Goal: Information Seeking & Learning: Learn about a topic

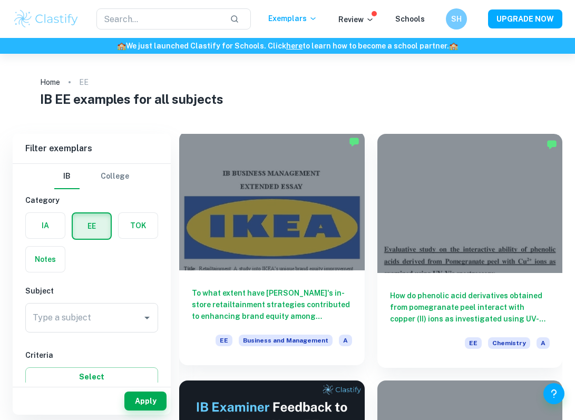
click at [256, 314] on h6 "To what extent have IKEA's in-store retailtainment strategies contributed to en…" at bounding box center [272, 304] width 160 height 35
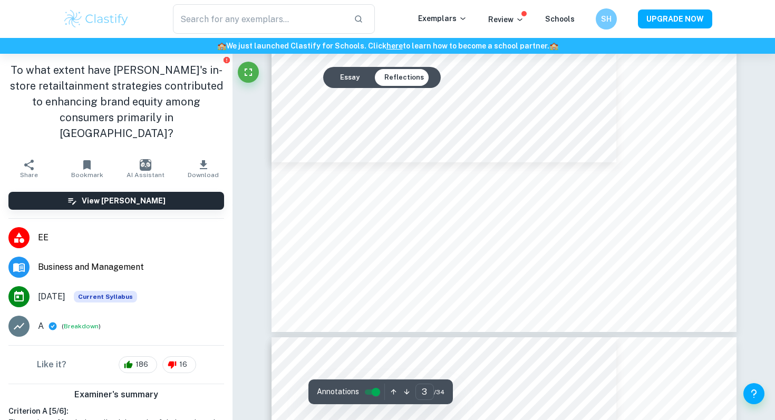
scroll to position [1951, 0]
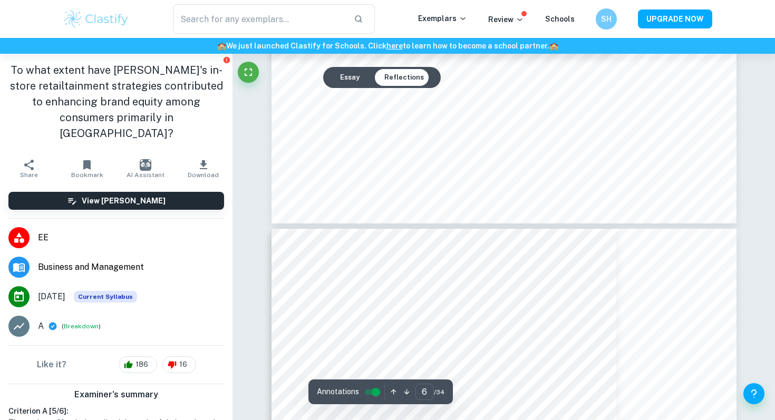
type input "7"
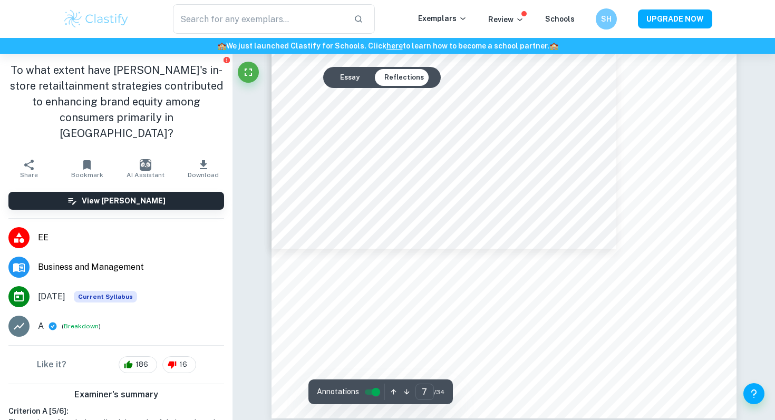
scroll to position [4405, 0]
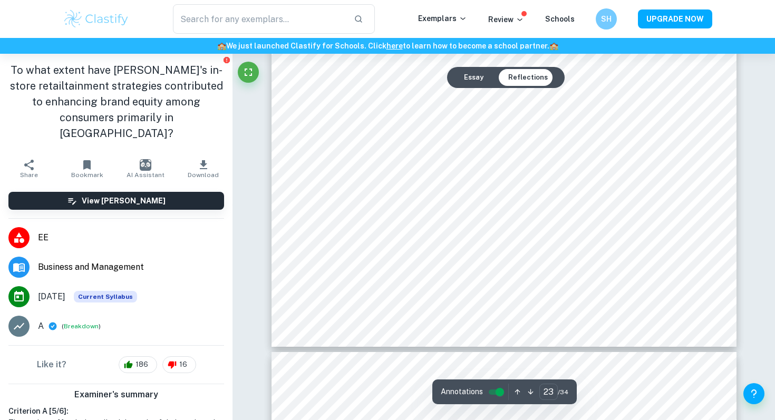
type input "24"
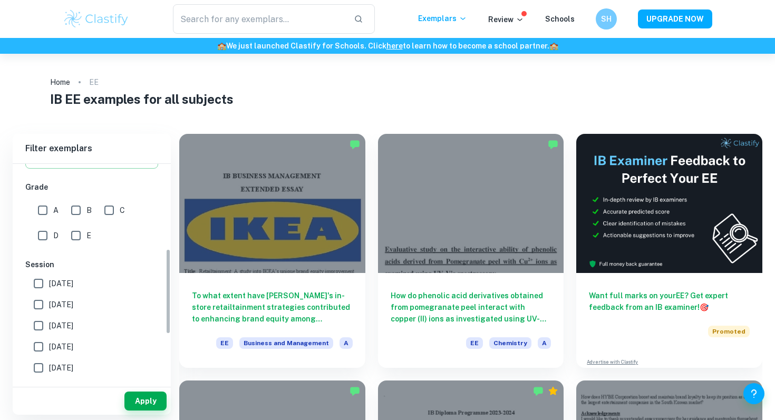
scroll to position [217, 0]
click at [84, 308] on label "[DATE]" at bounding box center [89, 305] width 122 height 21
click at [49, 308] on input "[DATE]" at bounding box center [38, 305] width 21 height 21
checkbox input "true"
click at [147, 402] on button "Apply" at bounding box center [145, 401] width 42 height 19
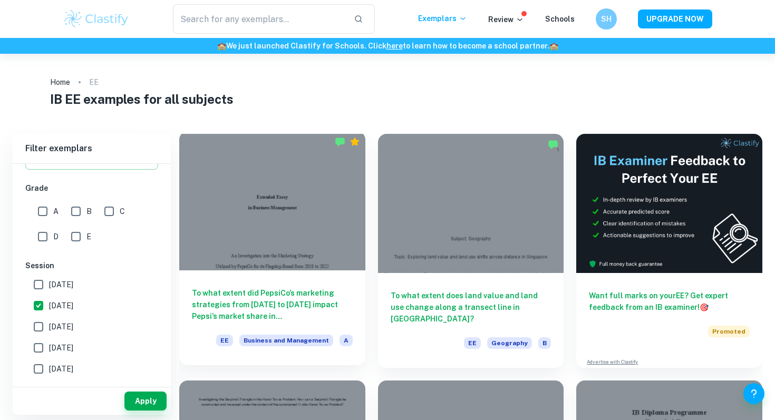
click at [296, 310] on h6 "To what extent did PepsiCo’s marketing strategies from [DATE] to [DATE] impact …" at bounding box center [272, 304] width 161 height 35
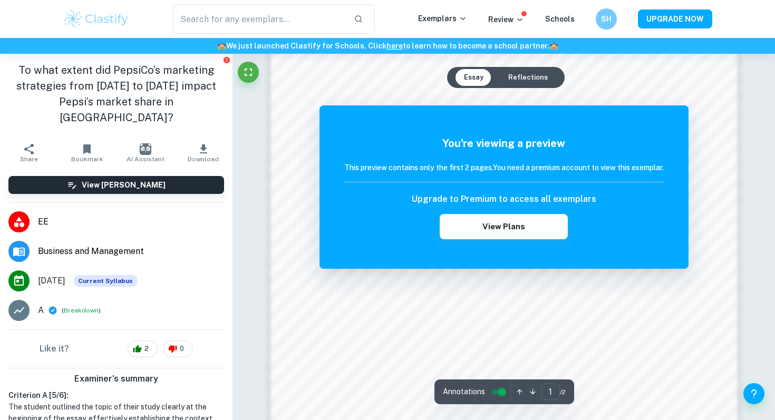
scroll to position [925, 0]
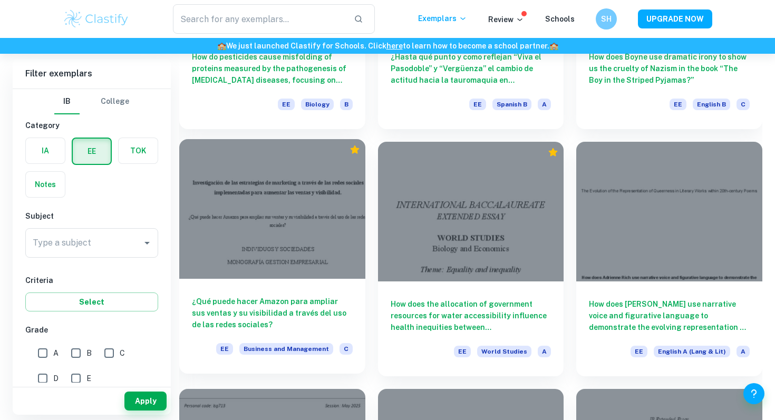
scroll to position [2212, 0]
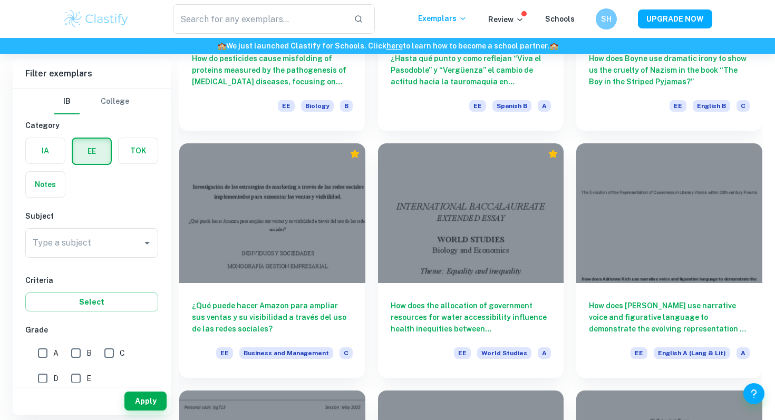
click at [89, 240] on div "Type a subject Type a subject" at bounding box center [91, 243] width 133 height 30
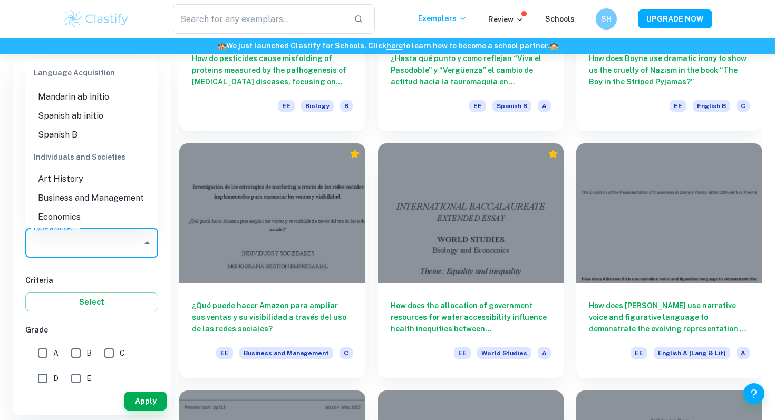
scroll to position [855, 0]
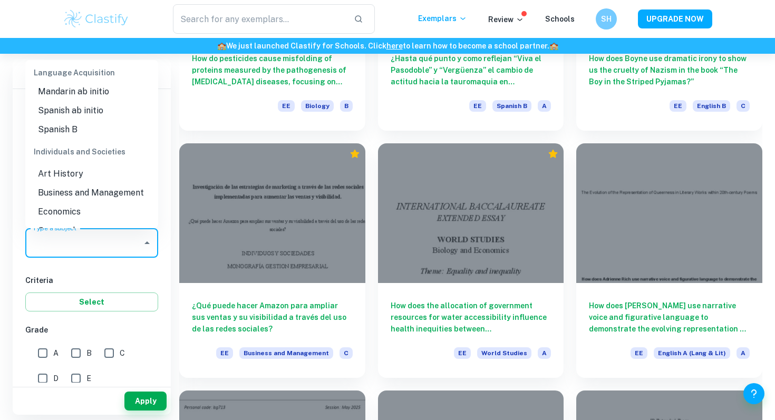
click at [87, 195] on li "Business and Management" at bounding box center [91, 192] width 133 height 19
type input "Business and Management"
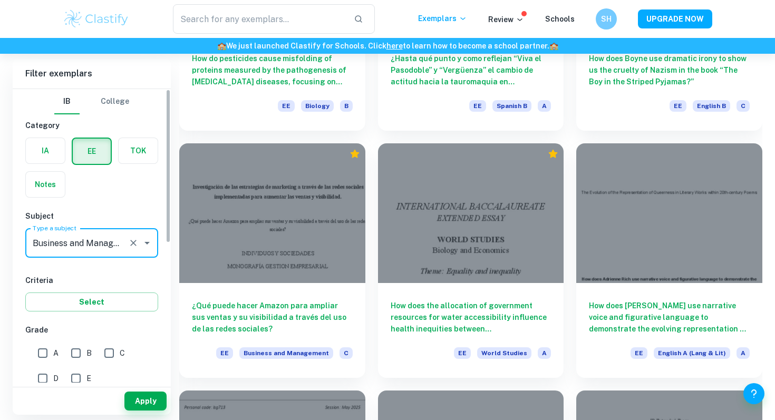
click at [42, 353] on input "A" at bounding box center [42, 353] width 21 height 21
checkbox input "true"
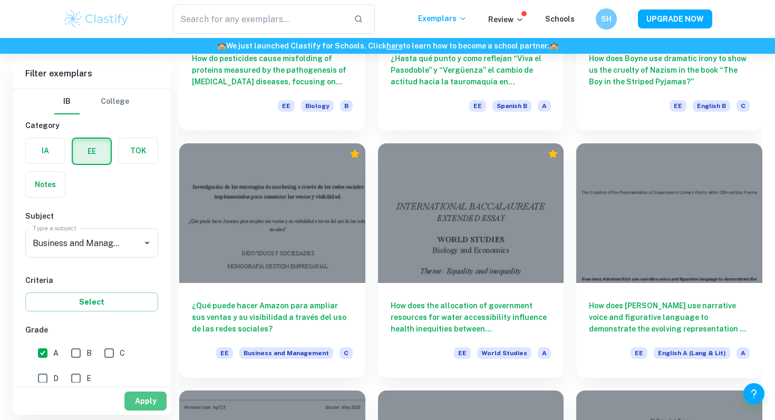
click at [141, 400] on button "Apply" at bounding box center [145, 401] width 42 height 19
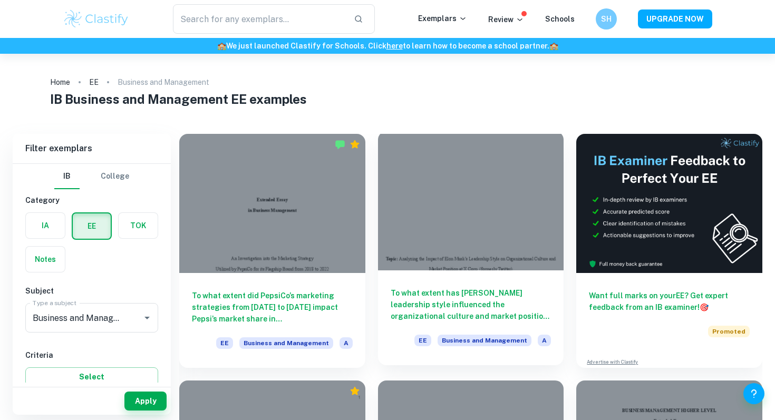
click at [444, 259] on div at bounding box center [471, 200] width 186 height 139
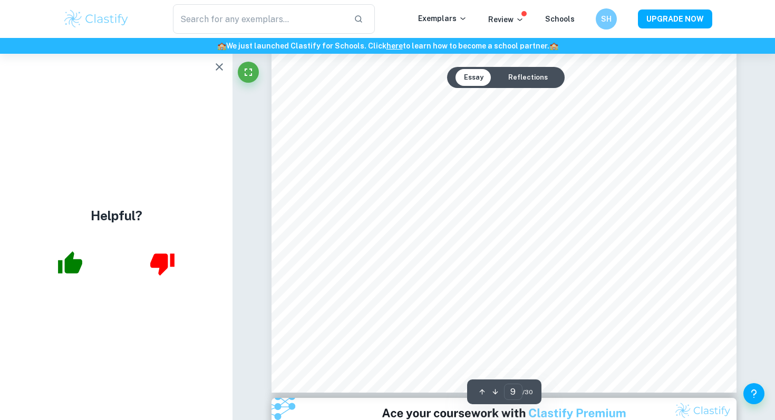
scroll to position [5004, 0]
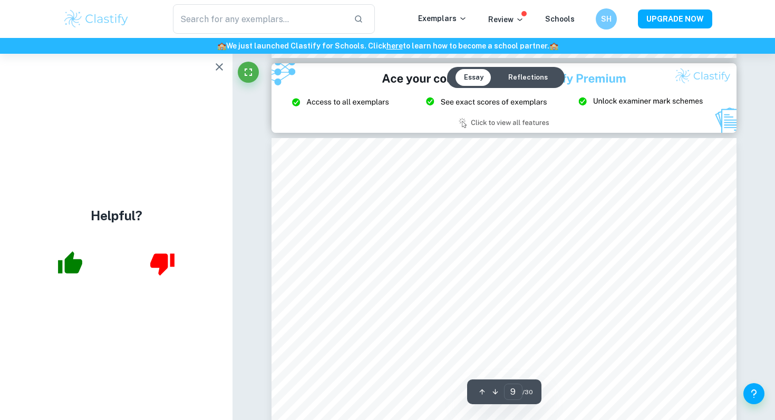
click at [536, 87] on div "Essay Reflections" at bounding box center [506, 77] width 118 height 21
click at [535, 80] on button "Reflections" at bounding box center [528, 77] width 56 height 17
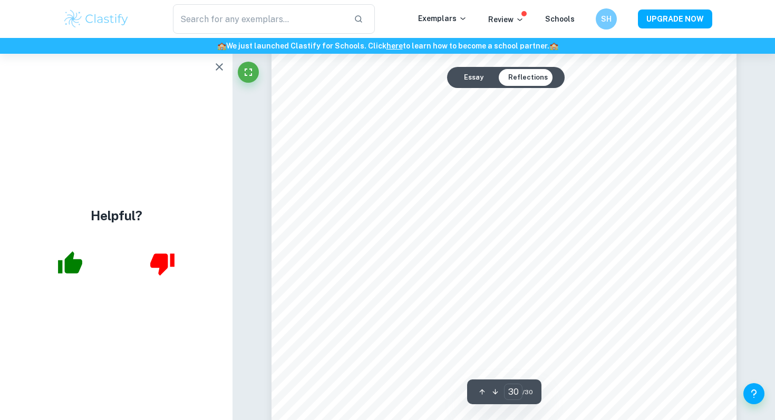
scroll to position [18104, 0]
click at [461, 74] on button "Essay" at bounding box center [473, 77] width 36 height 17
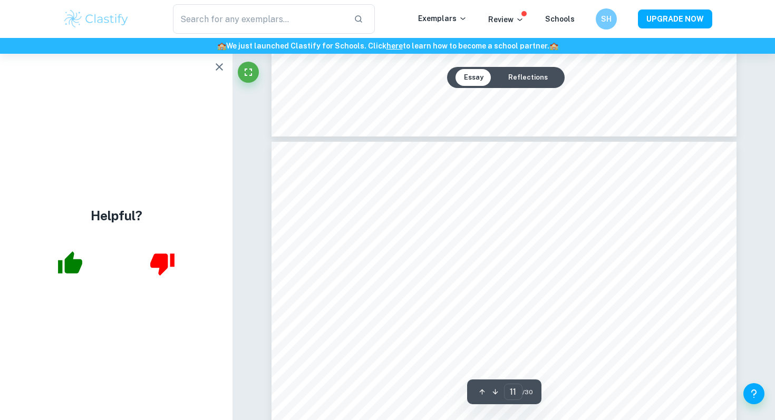
scroll to position [6436, 0]
click at [222, 61] on icon "button" at bounding box center [219, 67] width 13 height 13
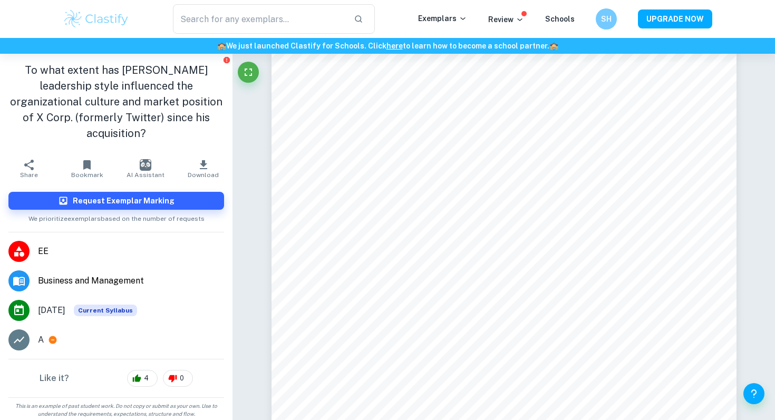
click at [54, 336] on icon at bounding box center [53, 340] width 8 height 8
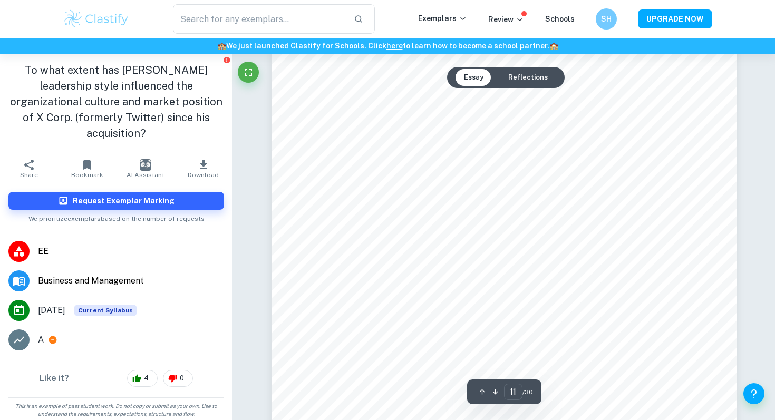
type input "10"
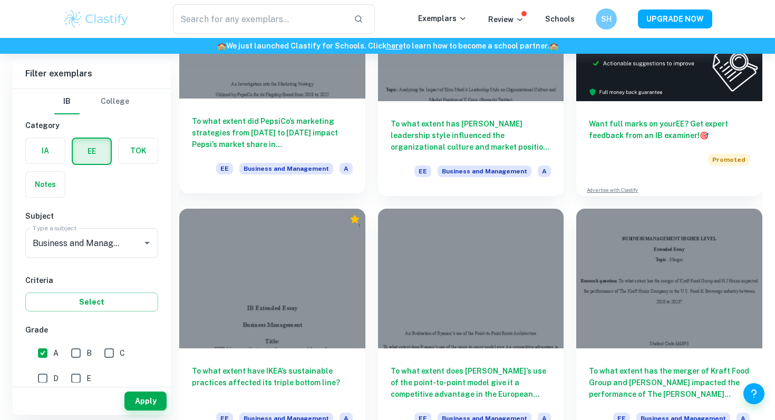
scroll to position [174, 0]
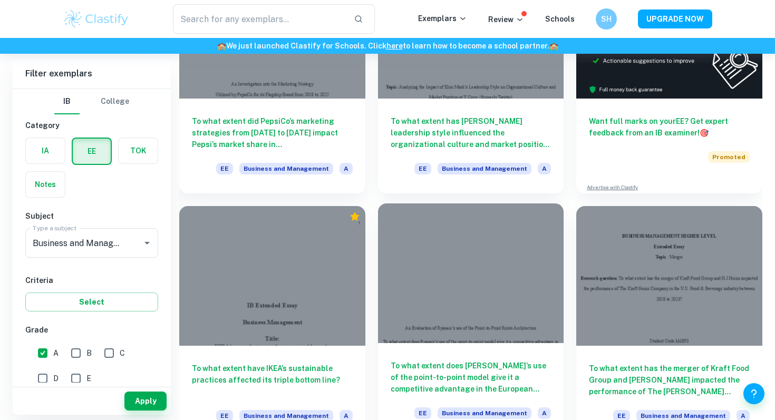
click at [449, 294] on div at bounding box center [471, 272] width 186 height 139
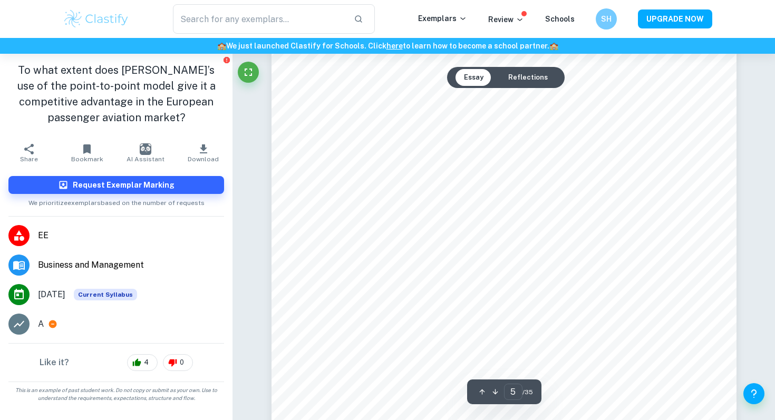
scroll to position [2805, 0]
type input "5"
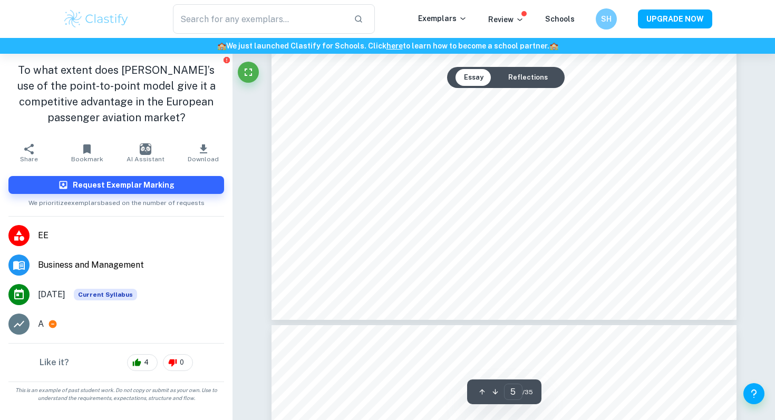
scroll to position [2923, 0]
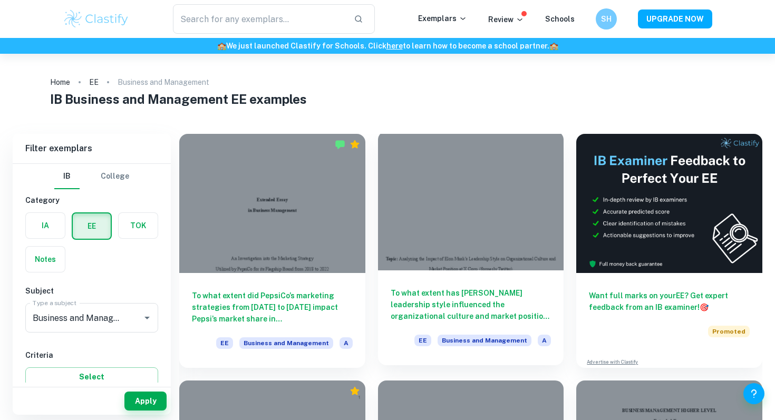
click at [459, 204] on div at bounding box center [471, 200] width 186 height 139
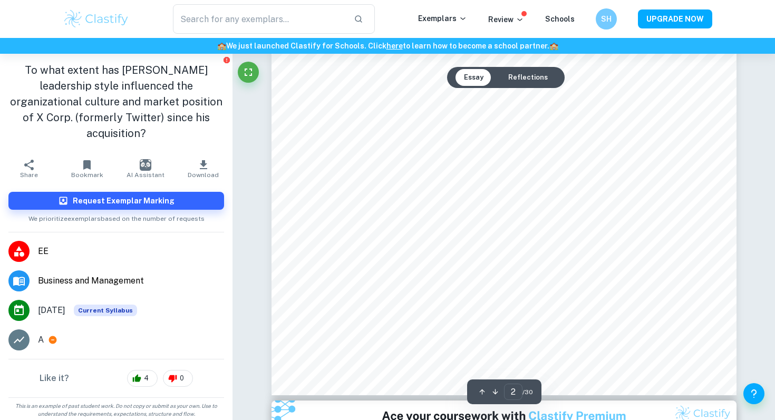
type input "3"
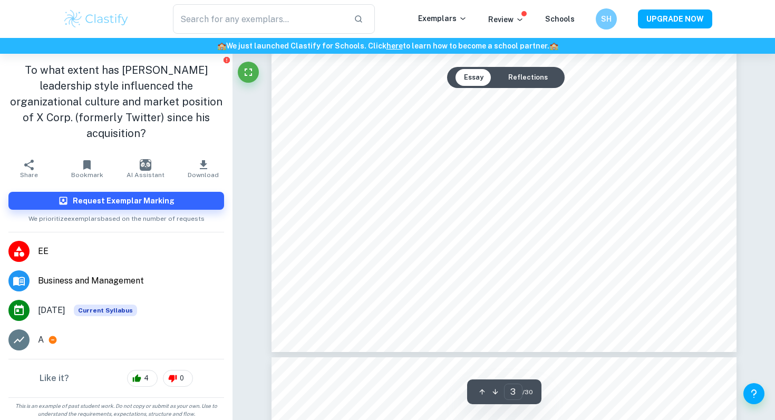
scroll to position [1684, 0]
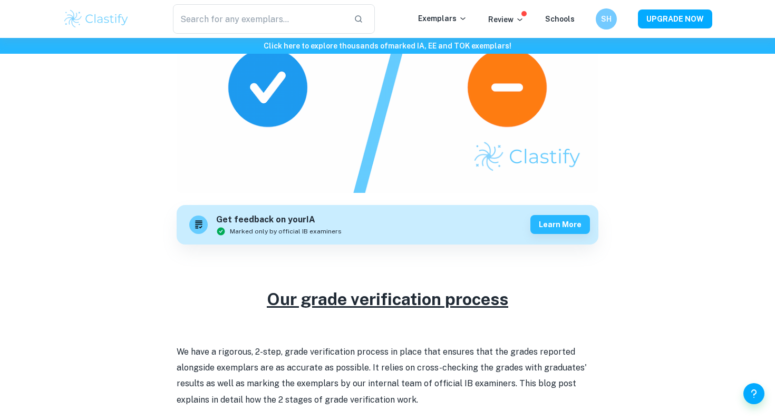
scroll to position [170, 0]
